Goal: Task Accomplishment & Management: Manage account settings

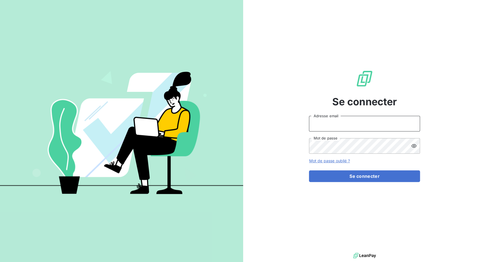
click at [344, 123] on input "Adresse email" at bounding box center [364, 124] width 111 height 16
drag, startPoint x: 330, startPoint y: 127, endPoint x: 351, endPoint y: 126, distance: 21.1
click at [351, 126] on input "admin@3dcelo" at bounding box center [364, 124] width 111 height 16
type input "admin@maire"
click at [309, 170] on button "Se connecter" at bounding box center [364, 176] width 111 height 12
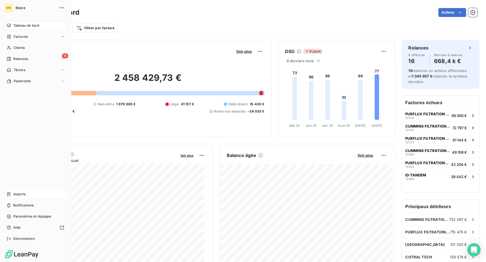
click at [9, 194] on icon at bounding box center [9, 194] width 4 height 4
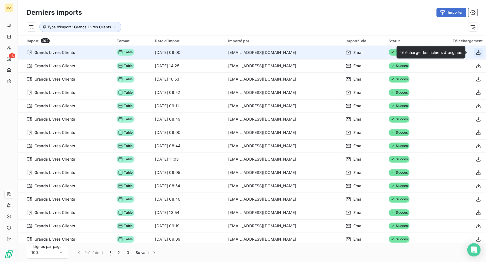
click at [476, 52] on icon "button" at bounding box center [478, 52] width 4 height 5
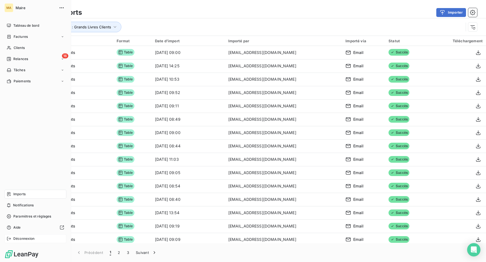
click at [24, 237] on span "Déconnexion" at bounding box center [23, 238] width 21 height 5
